Goal: Task Accomplishment & Management: Use online tool/utility

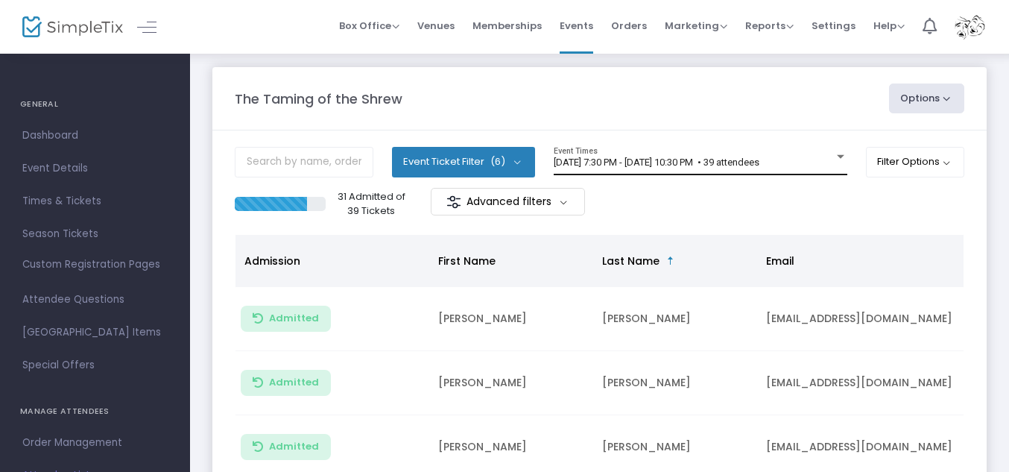
click at [837, 157] on div at bounding box center [840, 157] width 7 height 4
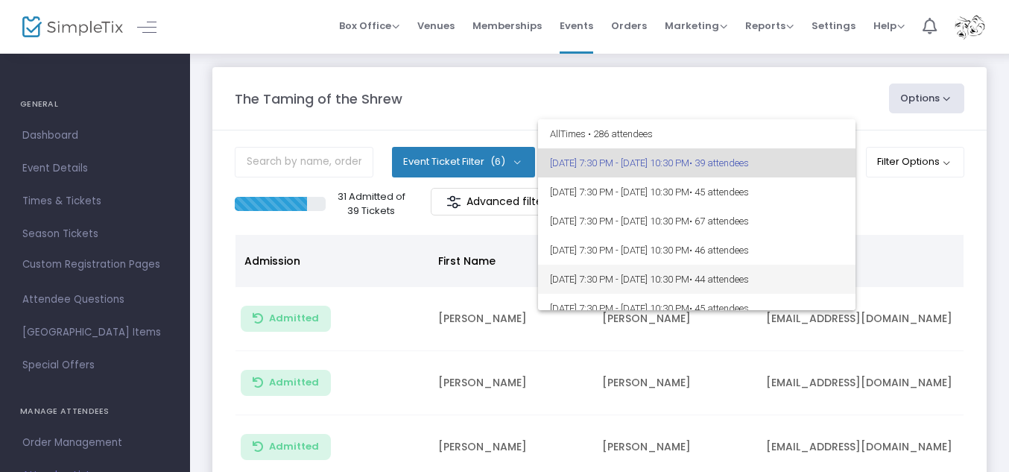
click at [749, 278] on span "• 44 attendees" at bounding box center [719, 278] width 60 height 11
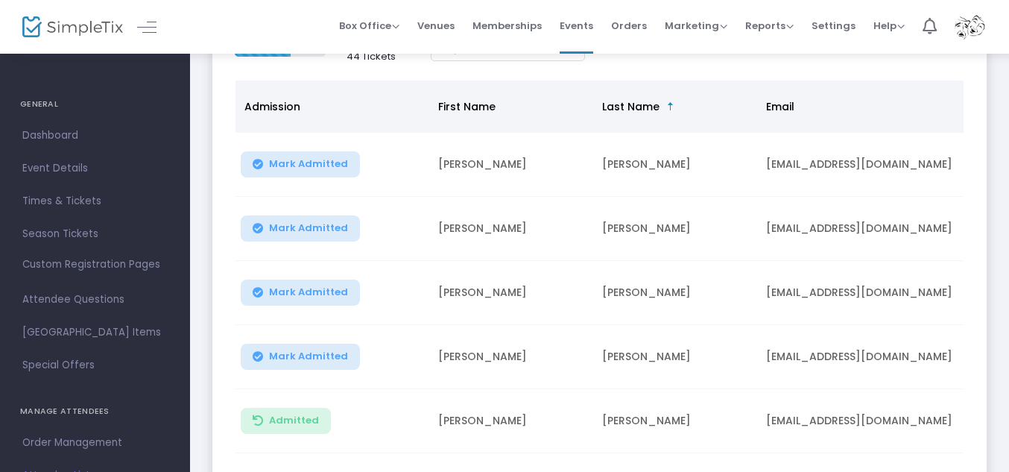
scroll to position [152, 0]
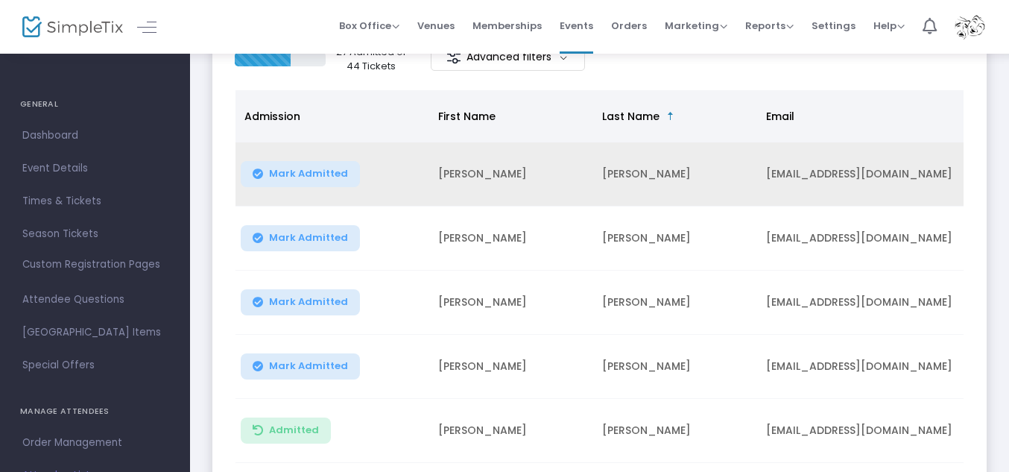
click at [314, 180] on button "Mark Admitted" at bounding box center [300, 174] width 119 height 26
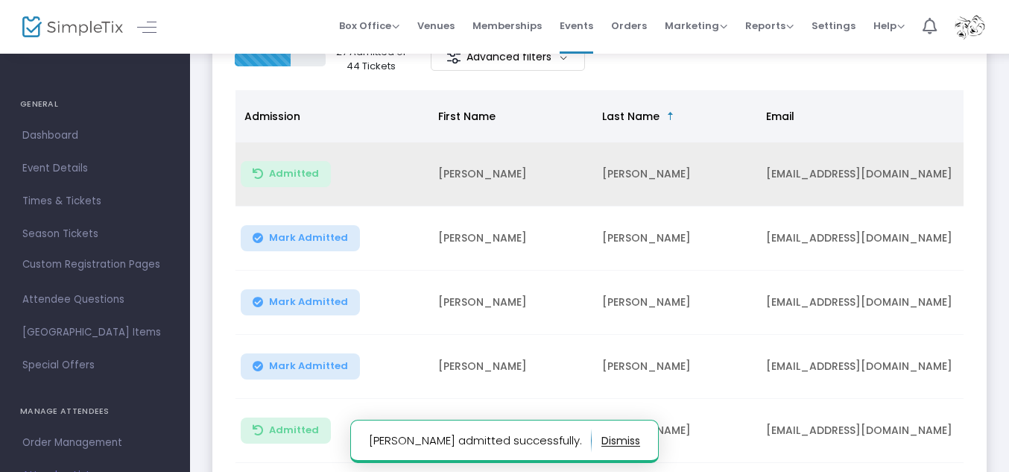
click at [299, 239] on span "Mark Admitted" at bounding box center [308, 238] width 79 height 12
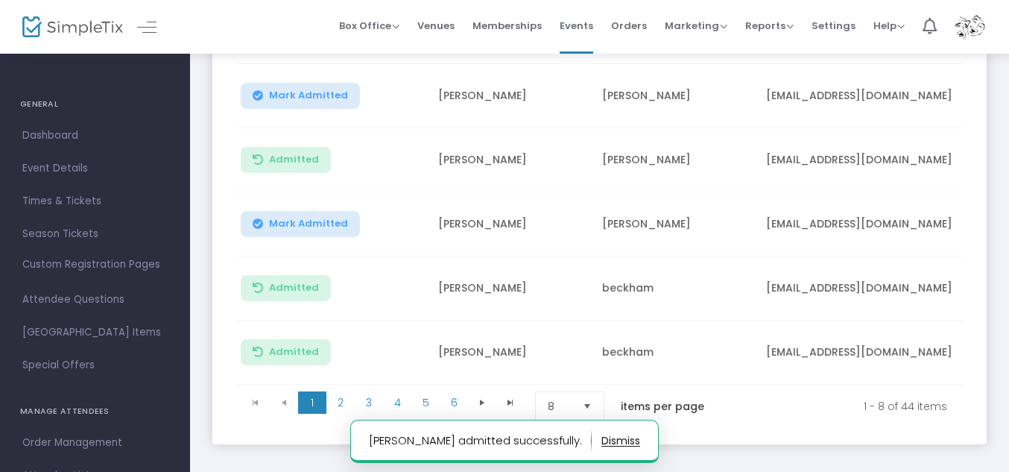
scroll to position [433, 0]
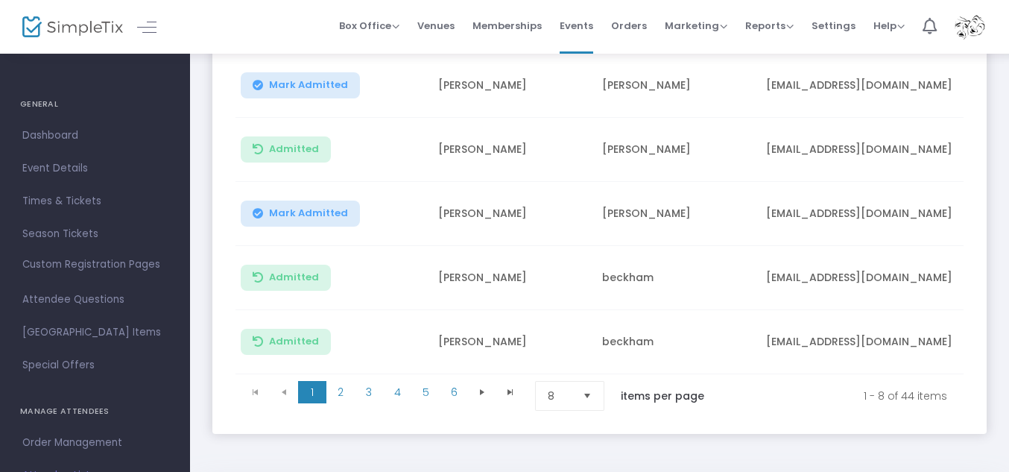
click at [296, 214] on span "Mark Admitted" at bounding box center [308, 213] width 79 height 12
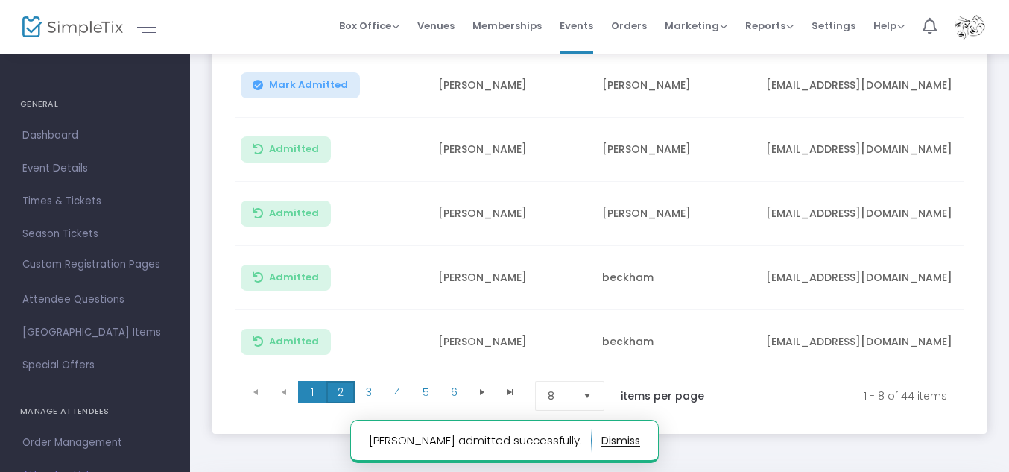
click at [339, 396] on span "2" at bounding box center [340, 392] width 28 height 22
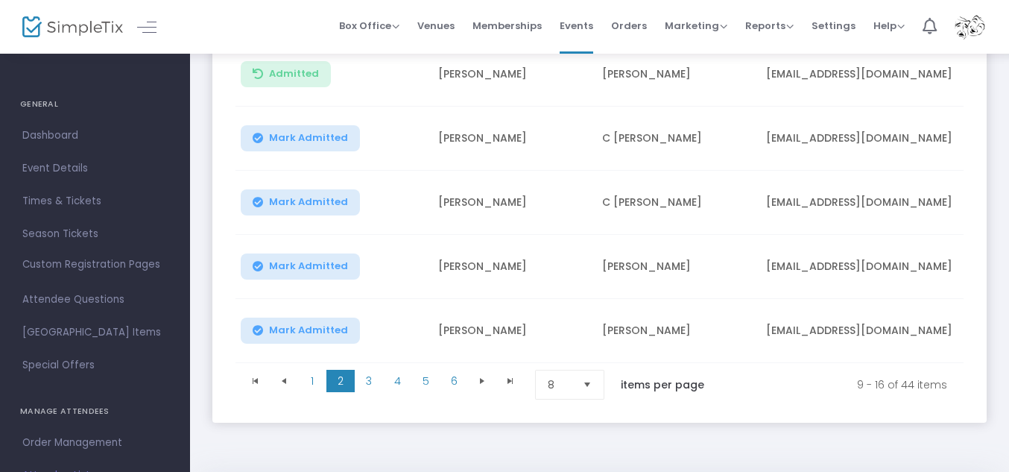
scroll to position [450, 0]
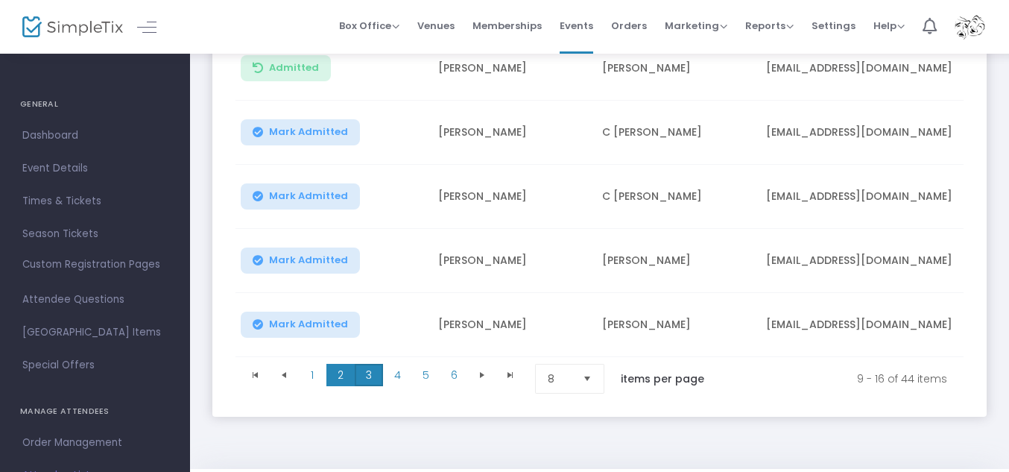
click at [371, 378] on span "3" at bounding box center [369, 375] width 28 height 22
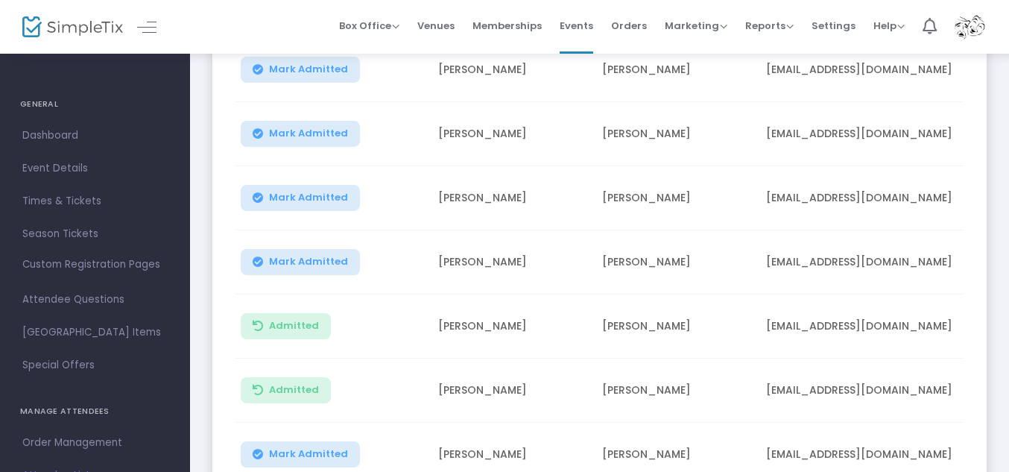
scroll to position [216, 0]
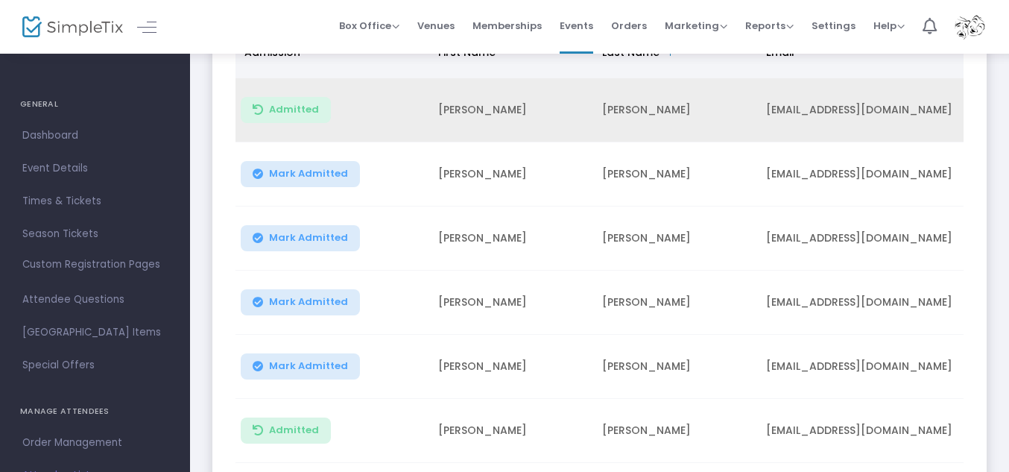
click at [272, 170] on span "Mark Admitted" at bounding box center [308, 174] width 79 height 12
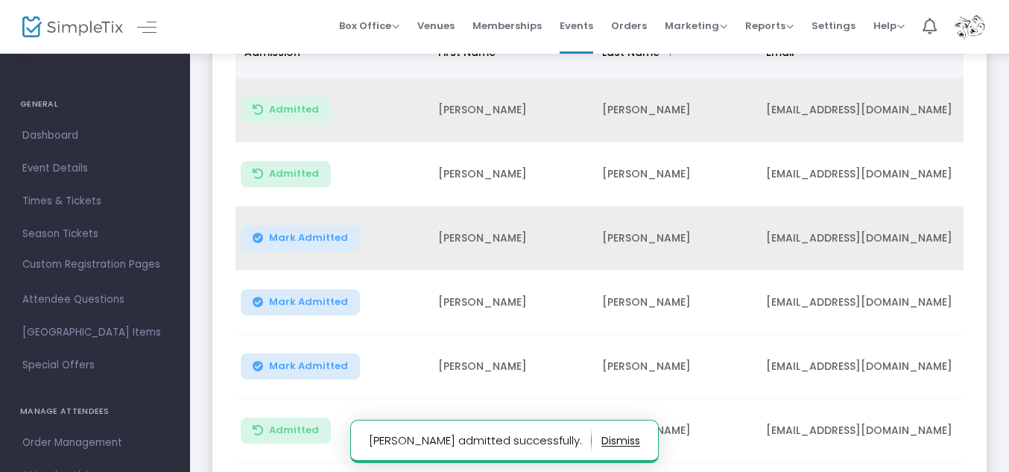
click at [309, 232] on span "Mark Admitted" at bounding box center [308, 238] width 79 height 12
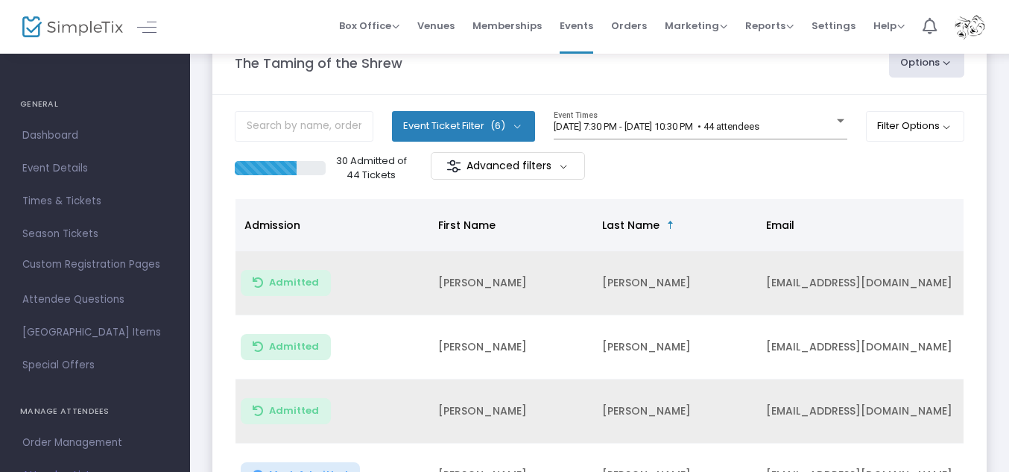
scroll to position [39, 0]
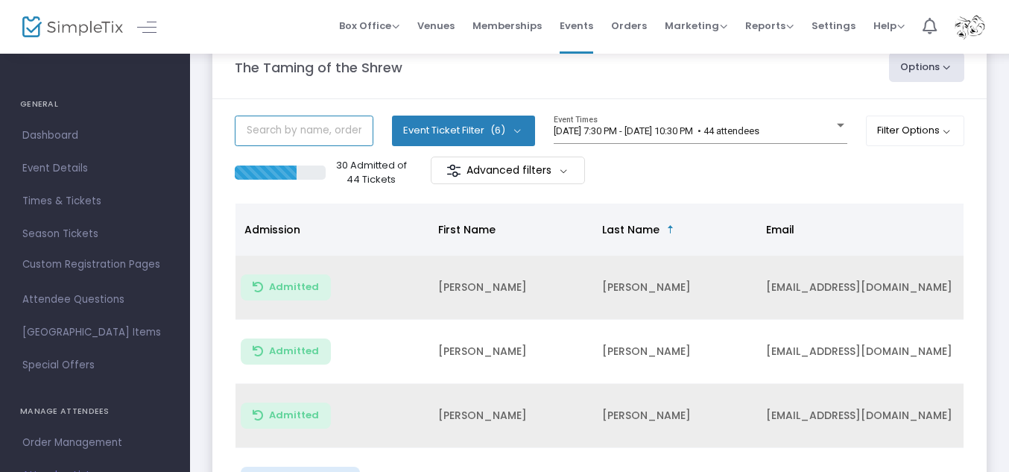
click at [323, 126] on input "text" at bounding box center [304, 131] width 139 height 31
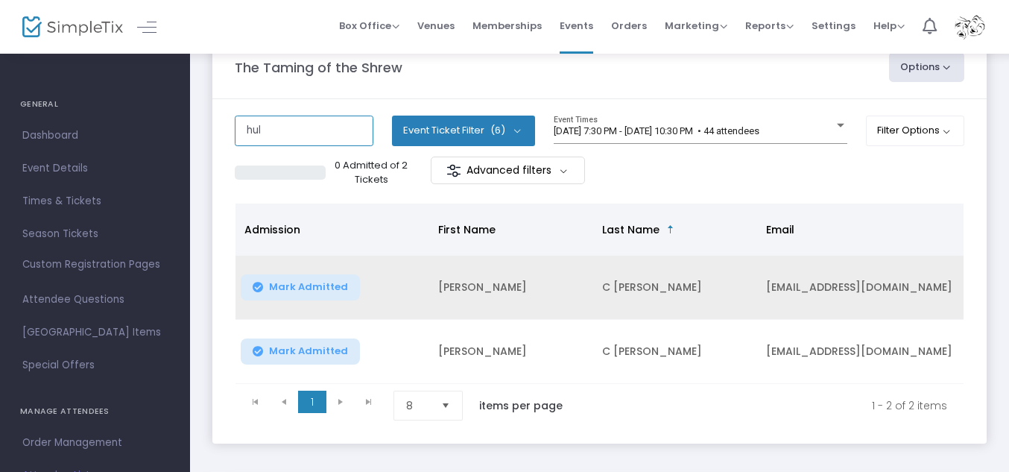
type input "hul"
click at [324, 286] on span "Mark Admitted" at bounding box center [308, 287] width 79 height 12
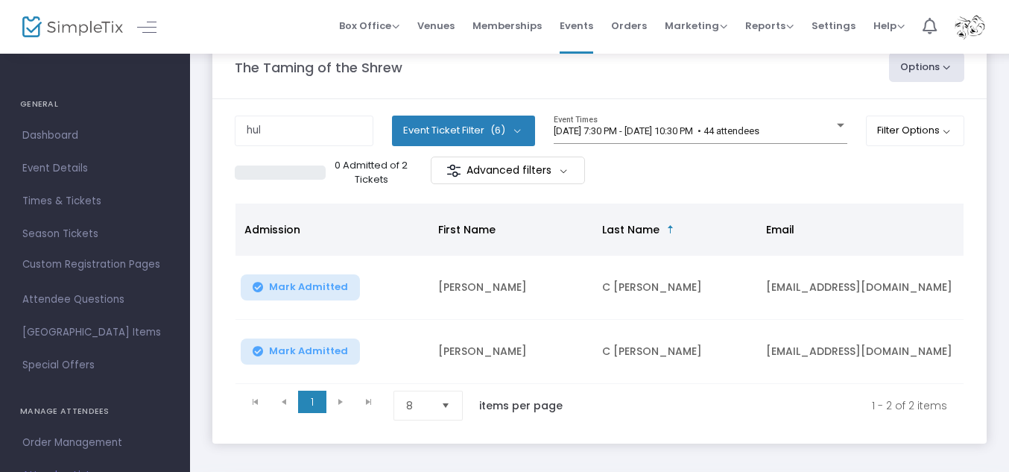
click at [292, 347] on span "Mark Admitted" at bounding box center [308, 351] width 79 height 12
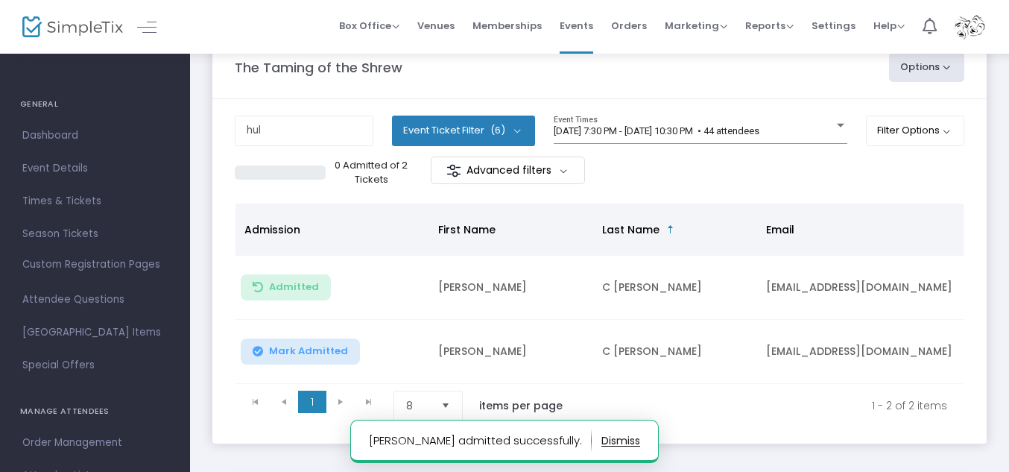
click at [309, 349] on span "Mark Admitted" at bounding box center [308, 351] width 79 height 12
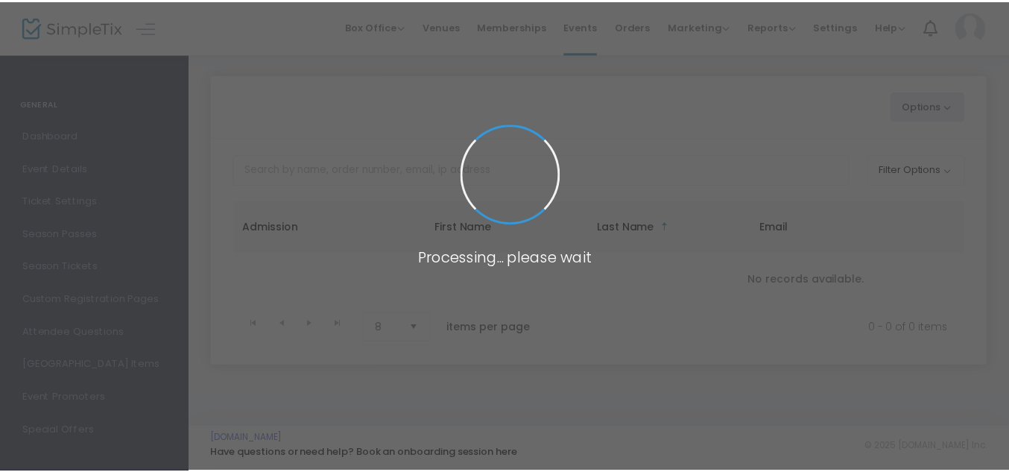
scroll to position [1, 0]
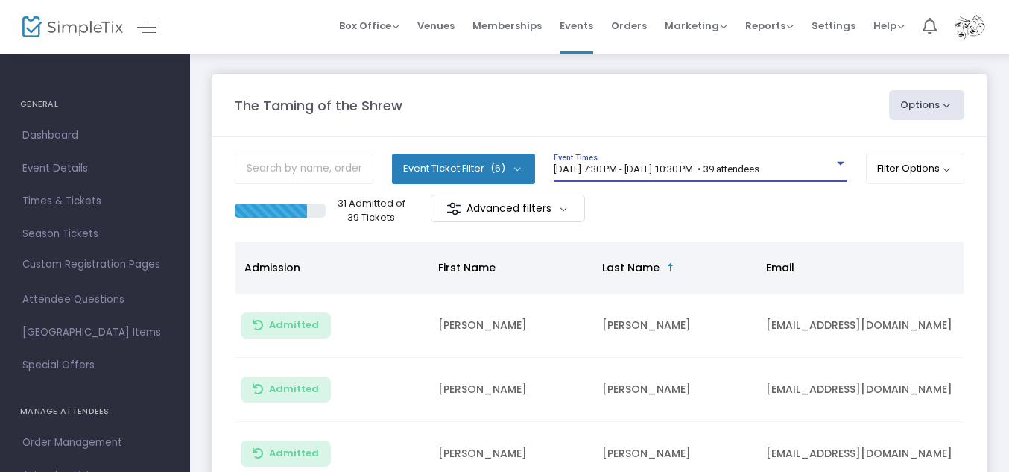
click at [840, 161] on div at bounding box center [840, 163] width 13 height 11
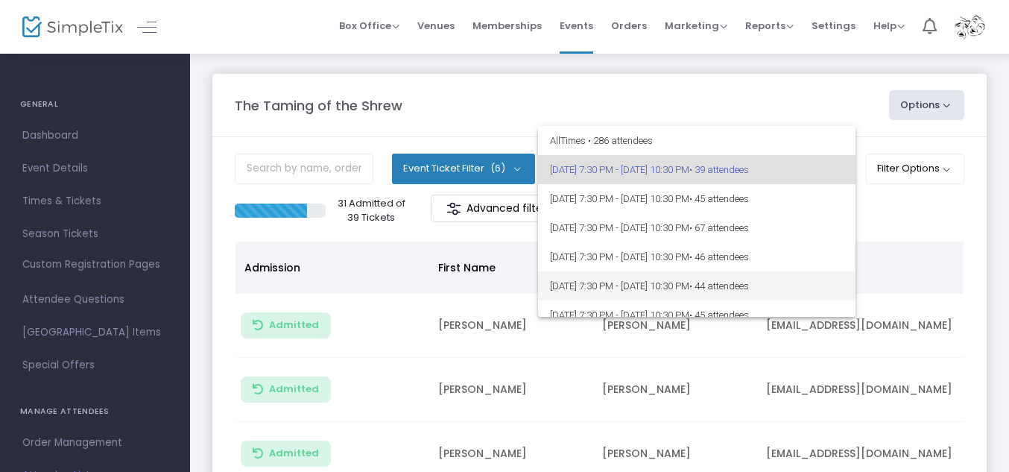
click at [749, 291] on span "• 44 attendees" at bounding box center [719, 285] width 60 height 11
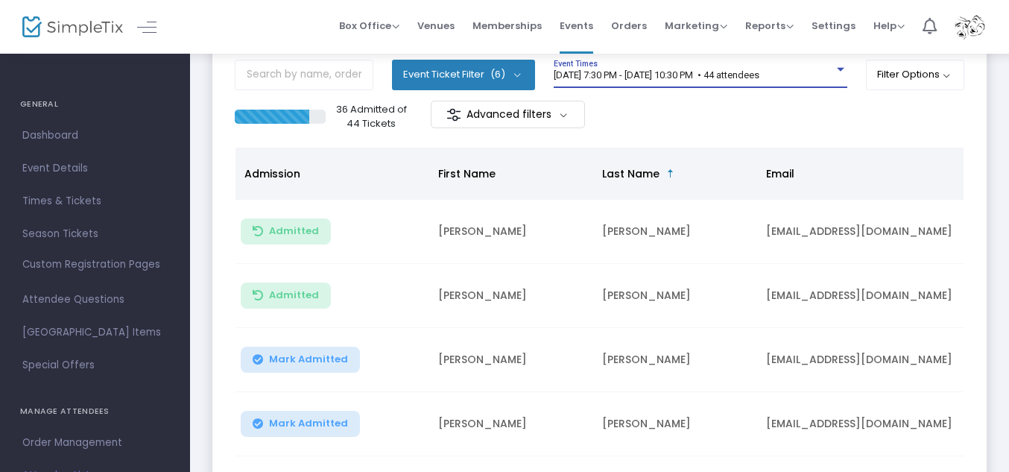
scroll to position [97, 0]
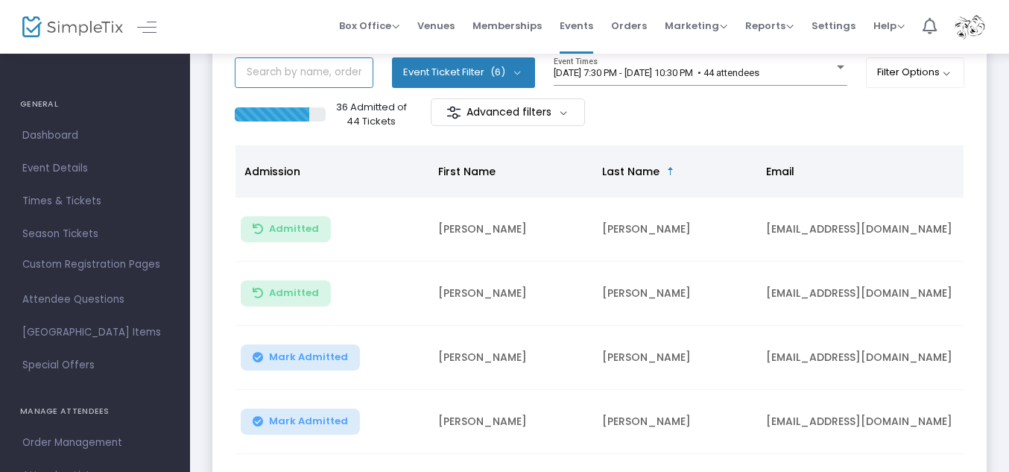
click at [314, 69] on input "text" at bounding box center [304, 72] width 139 height 31
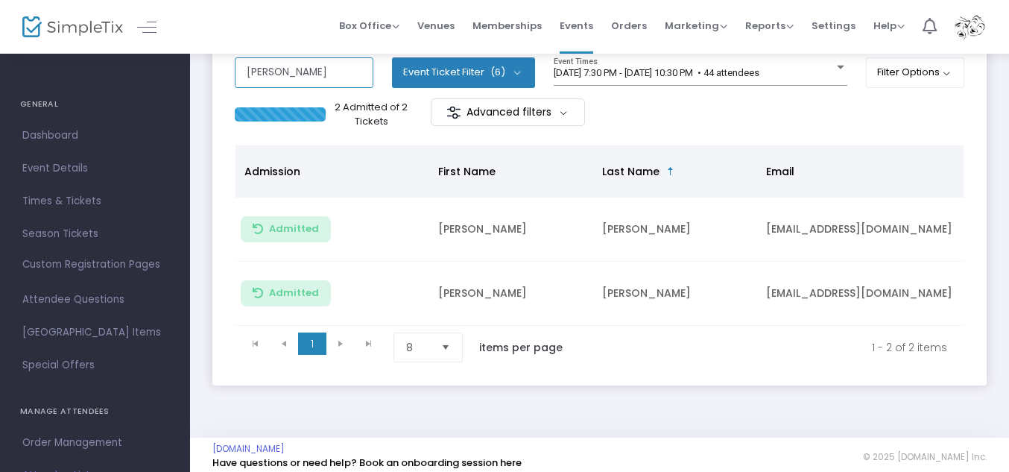
click at [310, 71] on input "[PERSON_NAME]" at bounding box center [304, 72] width 139 height 31
type input "k"
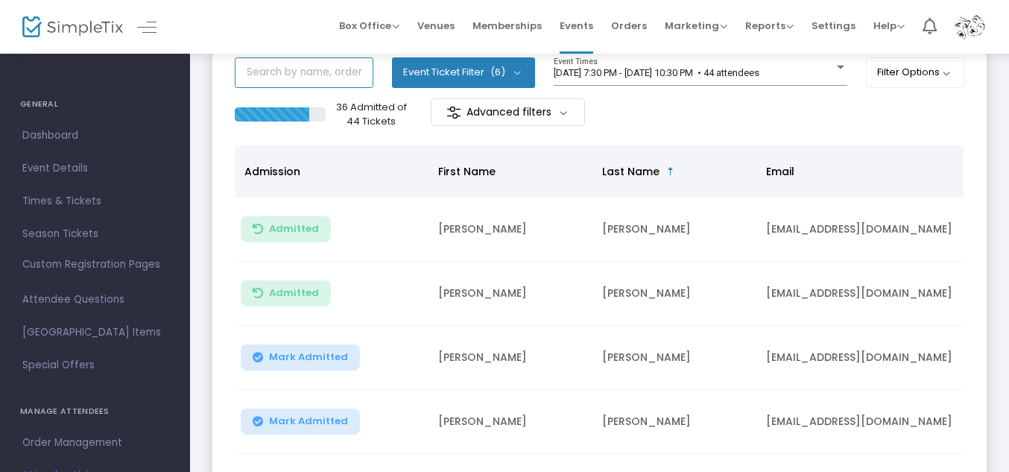
click at [266, 76] on input "text" at bounding box center [304, 72] width 139 height 31
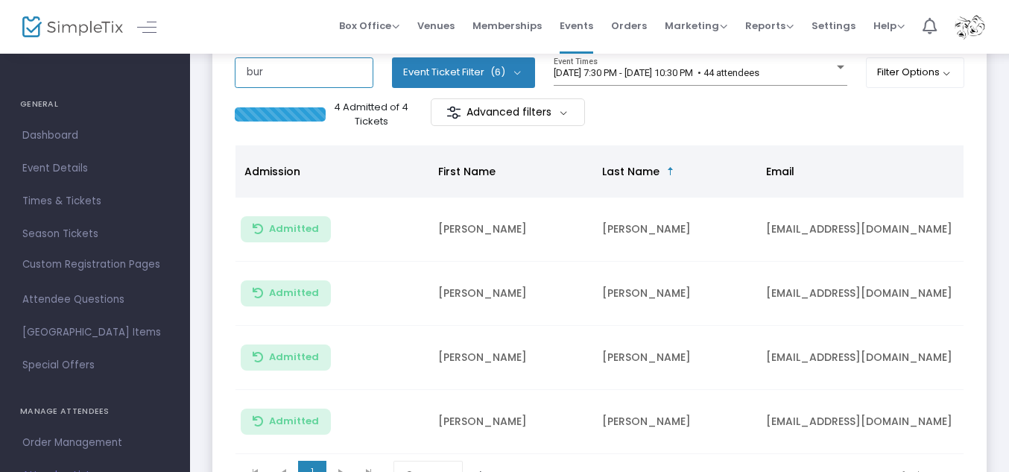
click at [272, 75] on input "bur" at bounding box center [304, 72] width 139 height 31
type input "b"
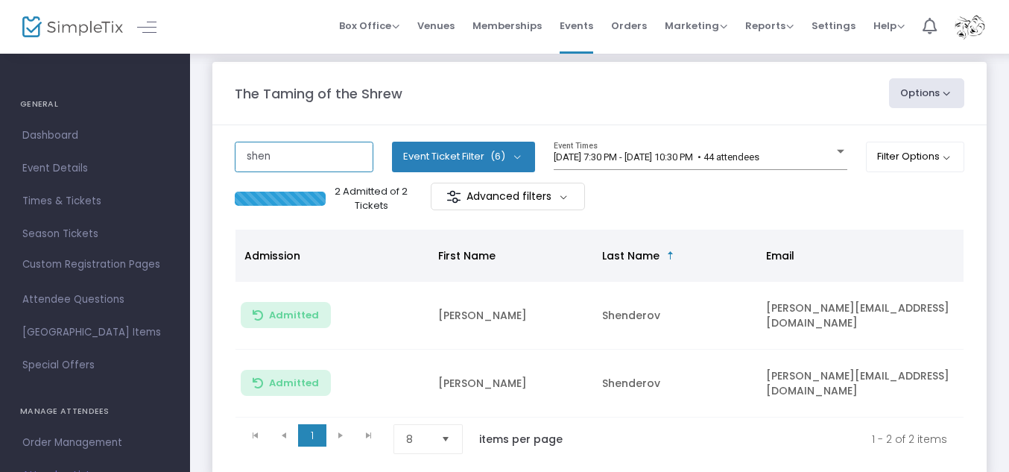
scroll to position [6, 0]
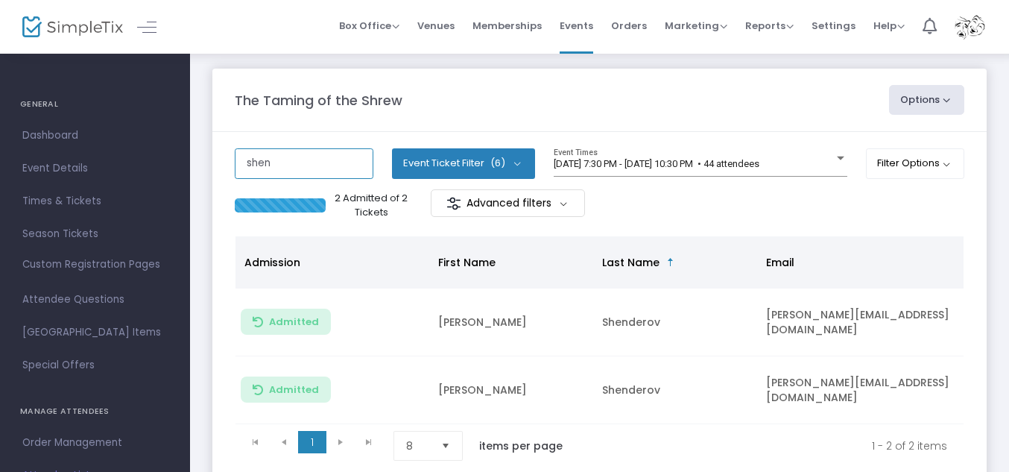
click at [287, 163] on input "shen" at bounding box center [304, 163] width 139 height 31
type input "s"
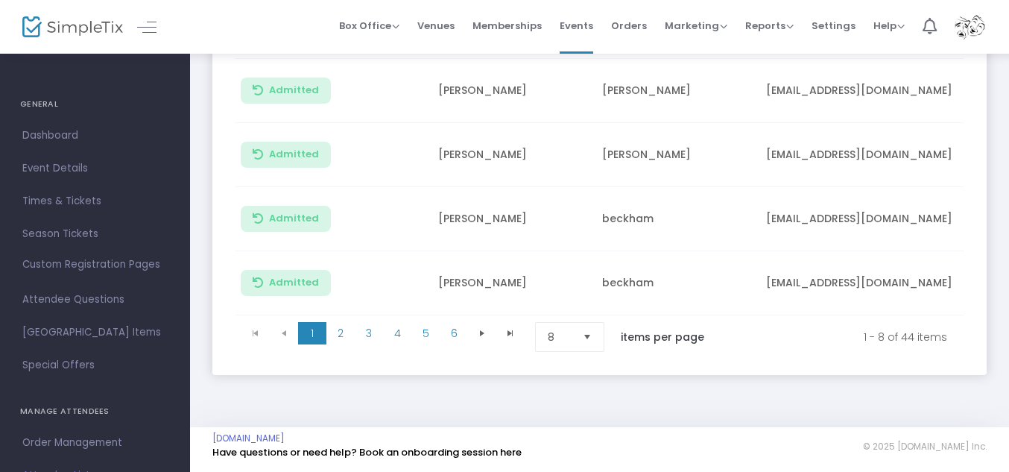
scroll to position [502, 0]
click at [341, 322] on span "2" at bounding box center [340, 333] width 28 height 22
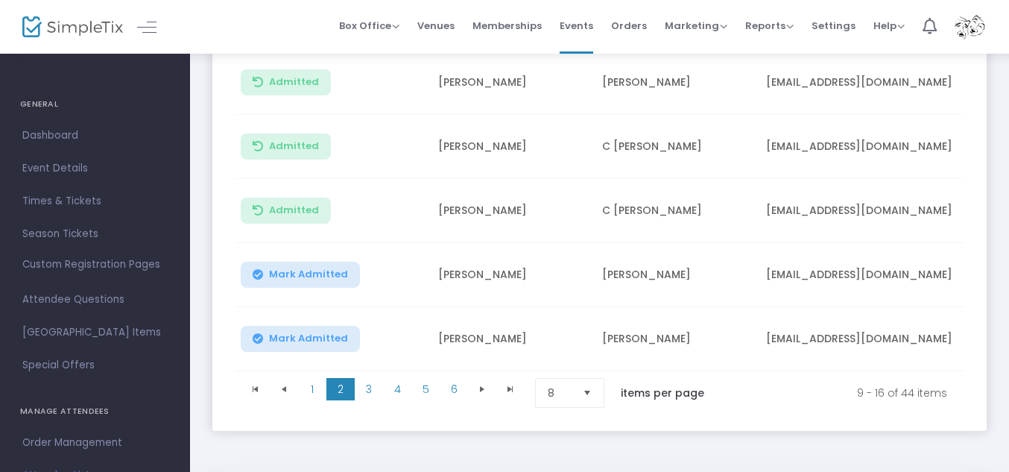
scroll to position [475, 0]
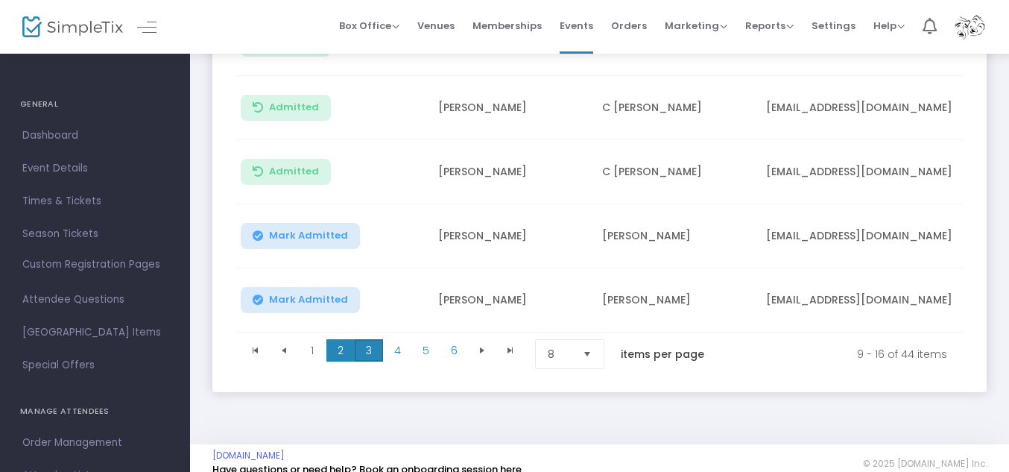
click at [369, 353] on span "3" at bounding box center [369, 350] width 28 height 22
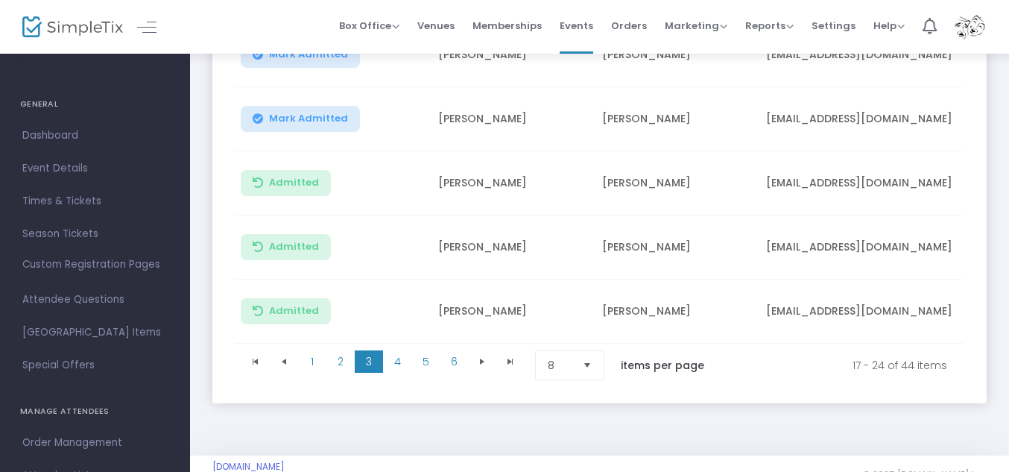
scroll to position [490, 0]
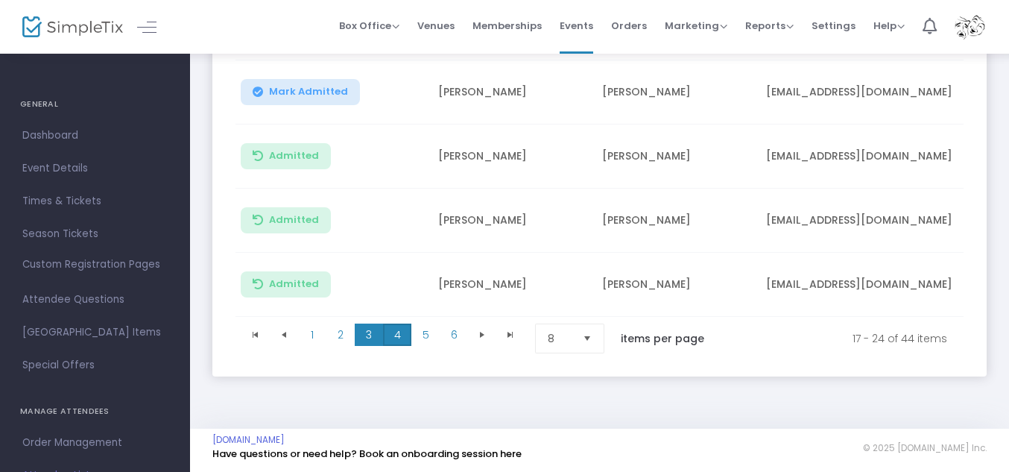
click at [401, 335] on span "4" at bounding box center [397, 334] width 28 height 22
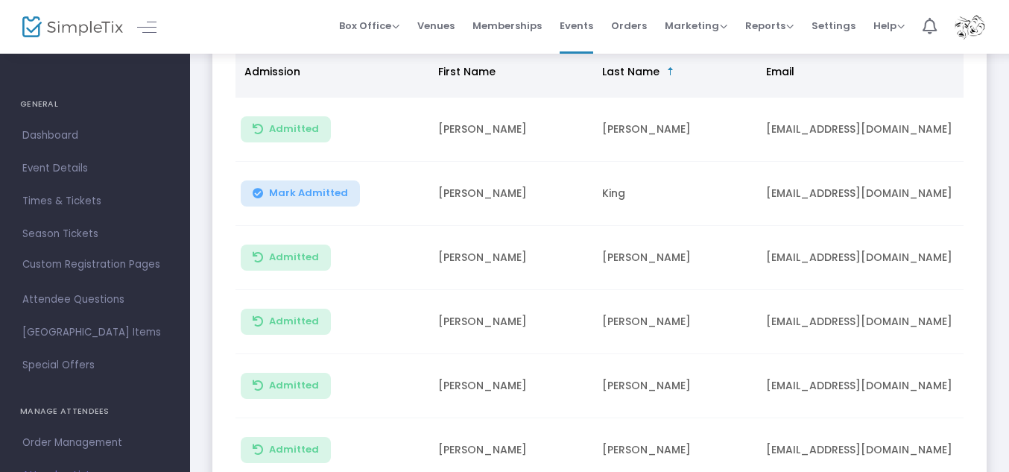
scroll to position [193, 0]
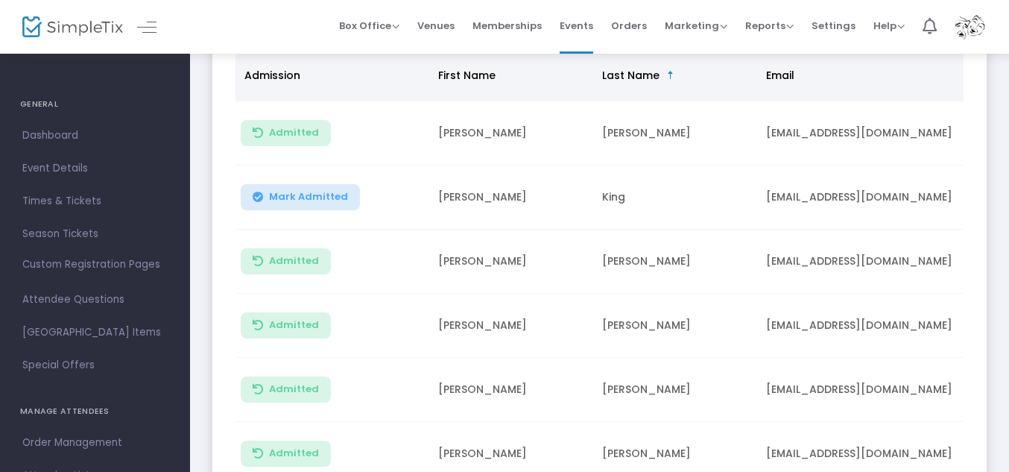
click at [305, 196] on span "Mark Admitted" at bounding box center [308, 197] width 79 height 12
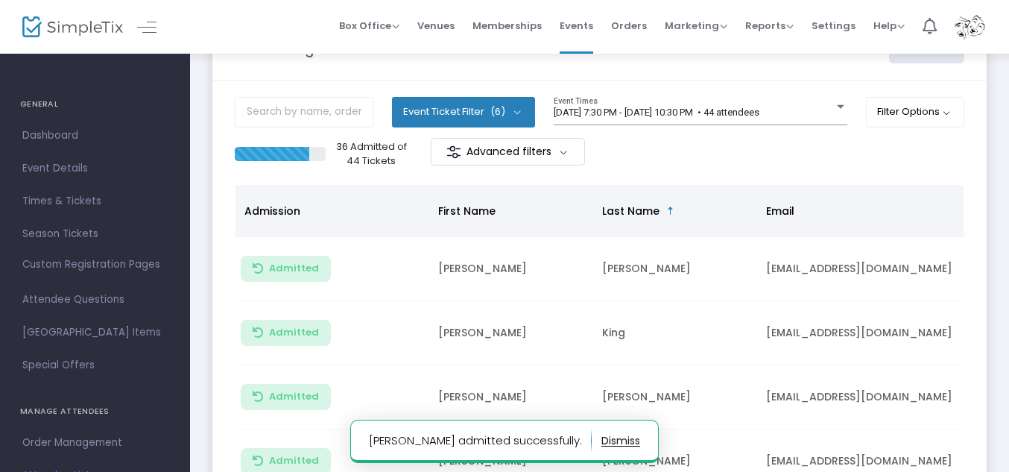
scroll to position [54, 0]
